Goal: Task Accomplishment & Management: Use online tool/utility

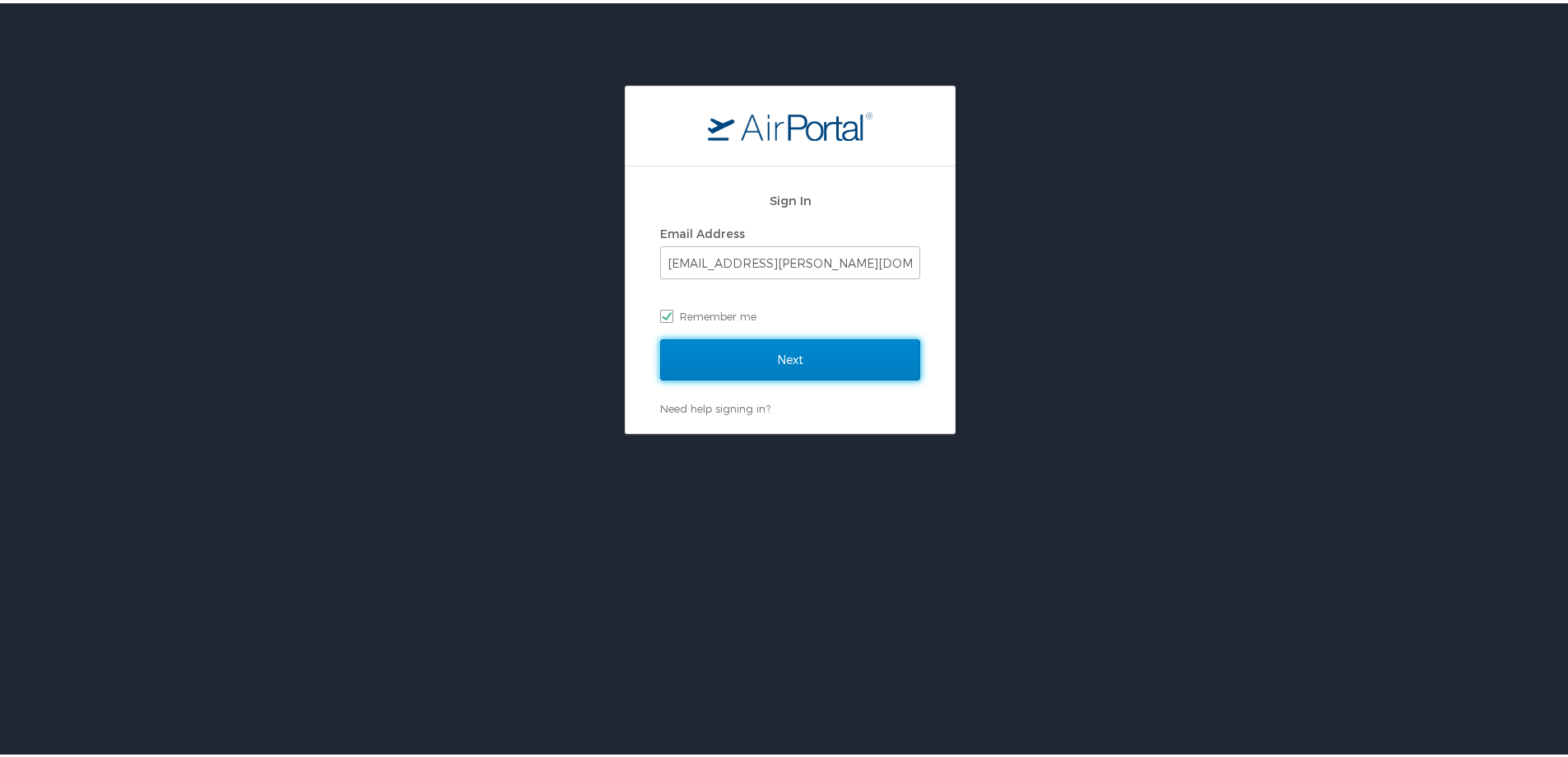
click at [766, 356] on input "Next" at bounding box center [790, 356] width 261 height 41
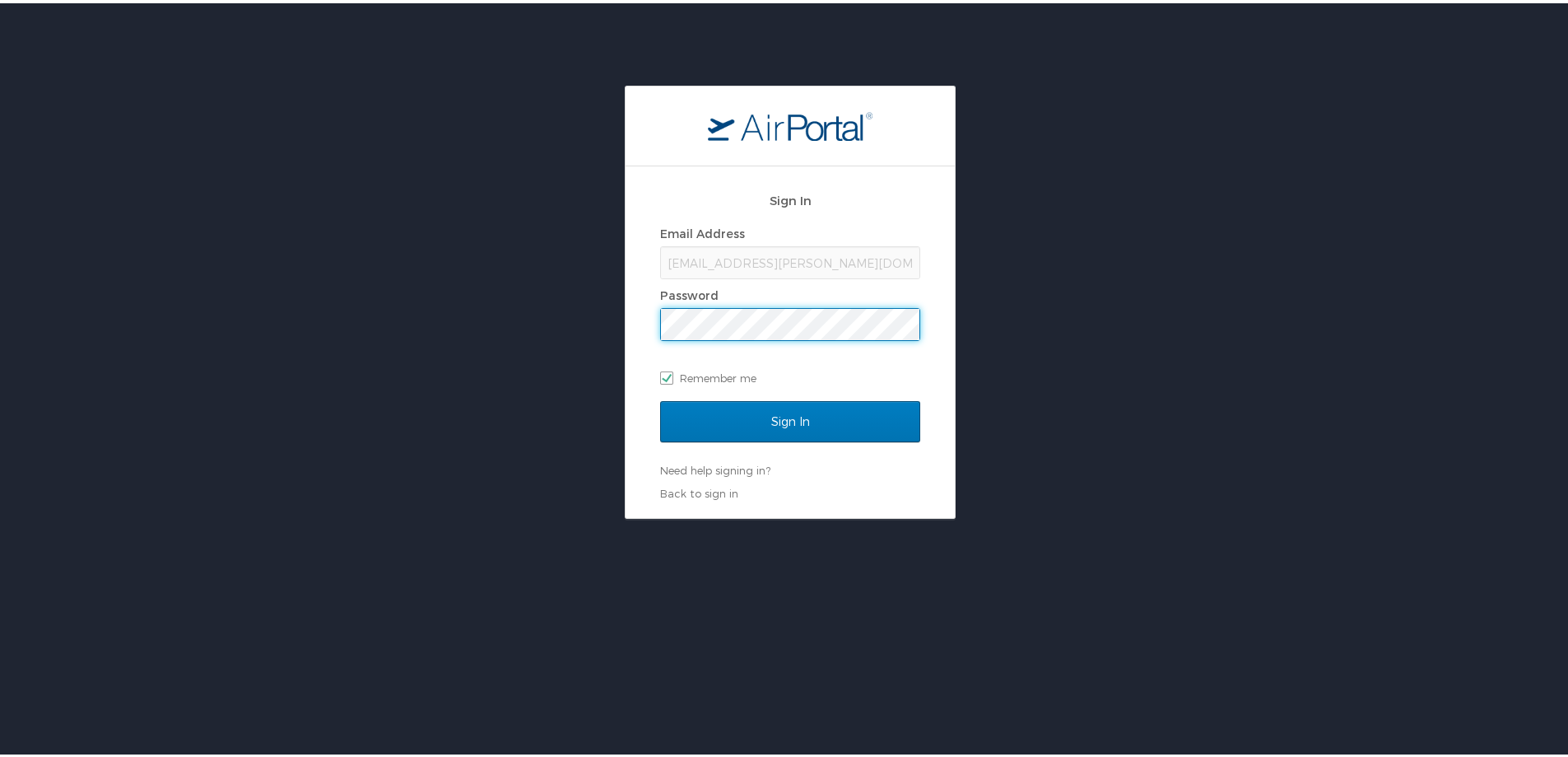
click at [660, 398] on input "Sign In" at bounding box center [790, 418] width 261 height 41
